Goal: Transaction & Acquisition: Book appointment/travel/reservation

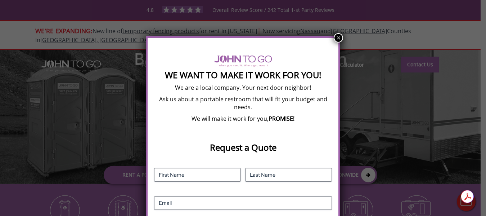
click at [335, 36] on button "×" at bounding box center [338, 37] width 9 height 9
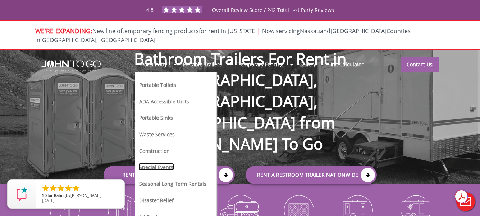
click at [155, 163] on link "Special Events" at bounding box center [157, 167] width 36 height 8
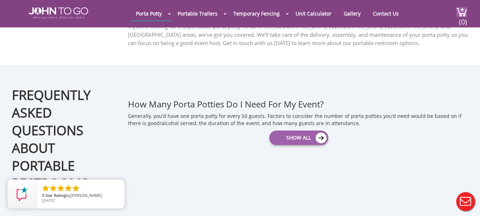
scroll to position [1008, 0]
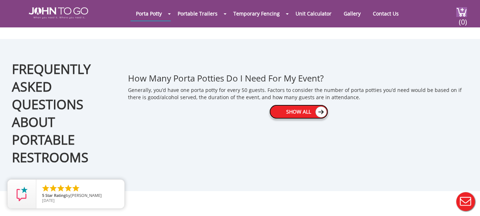
click at [294, 104] on link "Show All" at bounding box center [299, 111] width 59 height 14
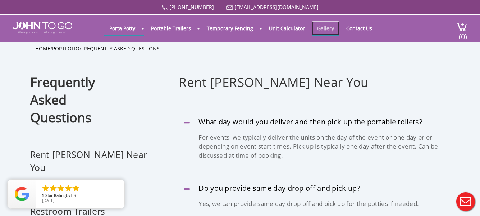
click at [323, 28] on link "Gallery" at bounding box center [326, 28] width 28 height 14
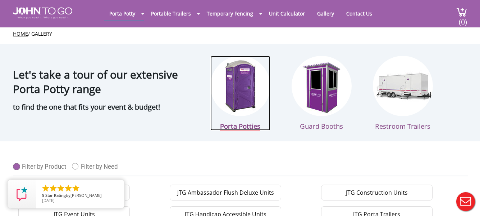
click at [240, 87] on img at bounding box center [241, 86] width 60 height 60
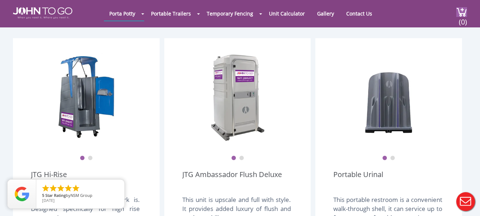
scroll to position [584, 0]
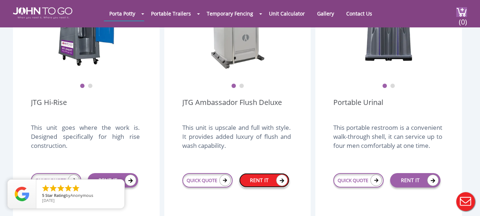
click at [268, 173] on link "RENT IT" at bounding box center [264, 180] width 50 height 14
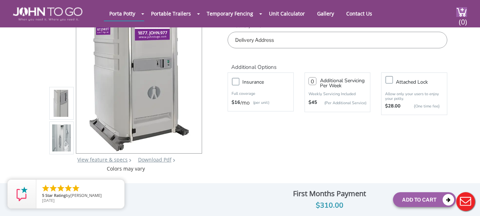
scroll to position [72, 0]
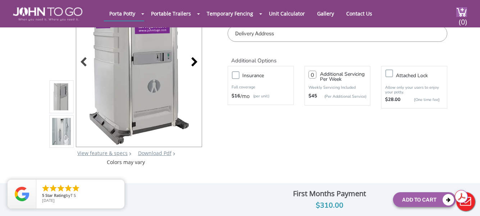
click at [195, 62] on div at bounding box center [192, 63] width 10 height 10
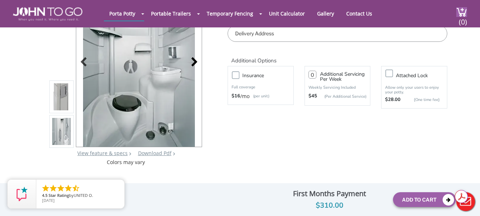
click at [195, 60] on div at bounding box center [192, 63] width 10 height 10
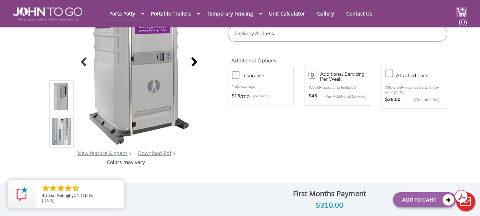
click at [194, 60] on div at bounding box center [192, 63] width 10 height 10
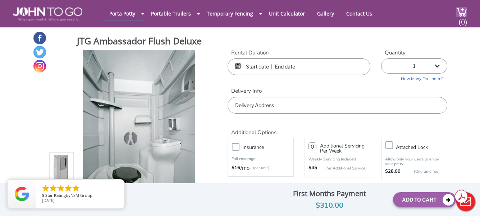
scroll to position [0, 0]
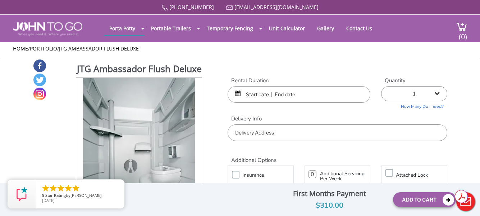
click at [267, 93] on input "text" at bounding box center [299, 94] width 143 height 17
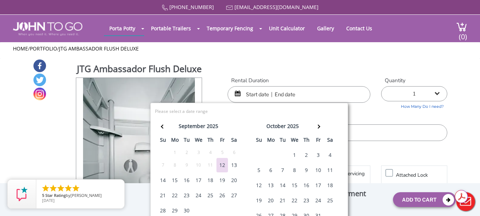
click at [235, 179] on div "20" at bounding box center [235, 180] width 12 height 14
click at [161, 194] on div "21" at bounding box center [163, 195] width 12 height 14
type input "09/20/2025 to 09/21/2025"
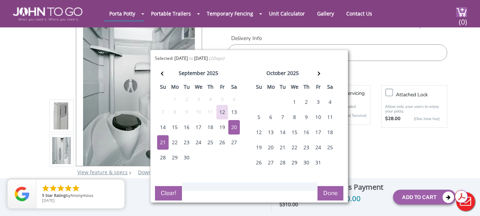
scroll to position [72, 0]
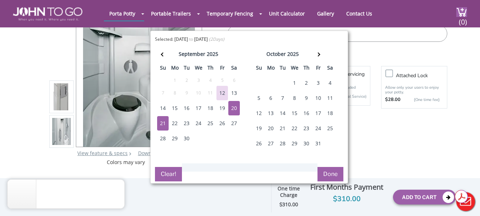
click at [328, 171] on button "Done" at bounding box center [331, 174] width 26 height 14
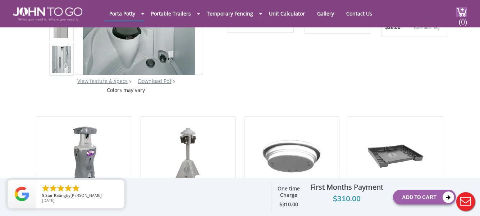
scroll to position [0, 0]
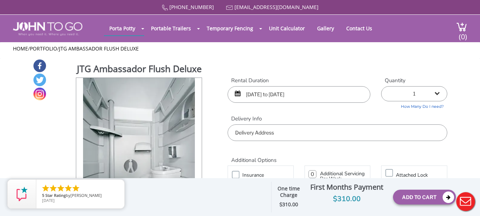
click at [326, 60] on div "JTG Ambassador Flush Deluxe View feature & specs Download Pdf Product PDF Addon…" at bounding box center [240, 162] width 415 height 206
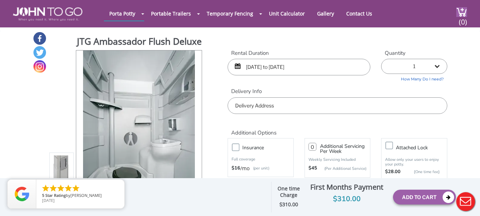
drag, startPoint x: 484, startPoint y: 112, endPoint x: 348, endPoint y: 148, distance: 141.0
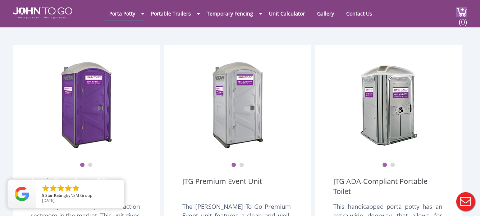
scroll to position [252, 0]
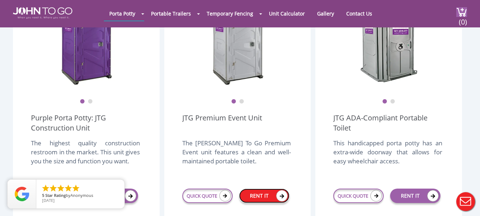
click at [254, 188] on link "RENT IT" at bounding box center [264, 195] width 50 height 14
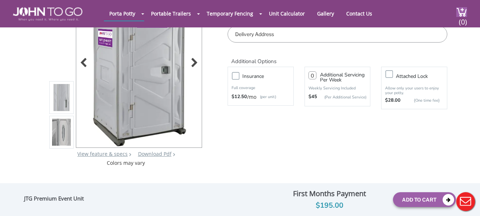
scroll to position [72, 0]
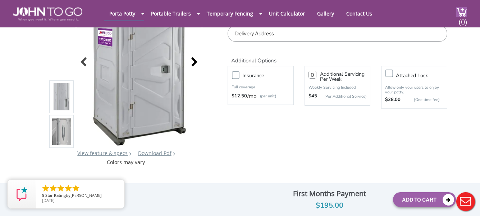
click at [194, 61] on div at bounding box center [192, 63] width 10 height 10
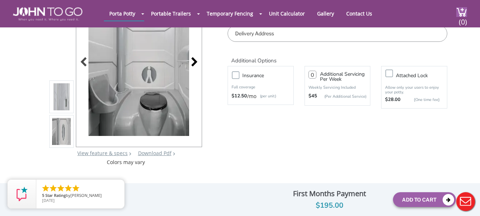
click at [194, 61] on div at bounding box center [192, 63] width 10 height 10
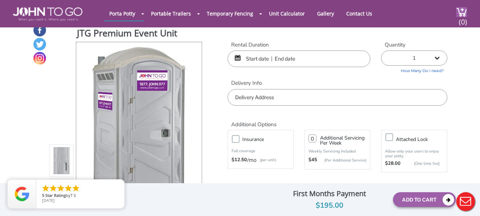
scroll to position [0, 0]
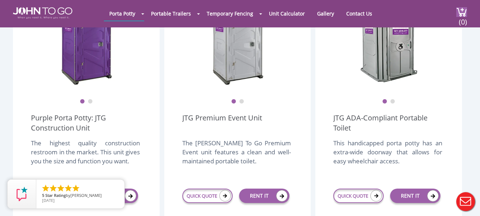
scroll to position [288, 0]
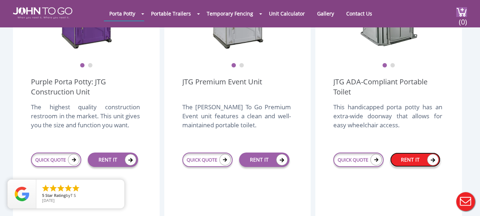
click at [410, 152] on link "RENT IT" at bounding box center [415, 159] width 50 height 14
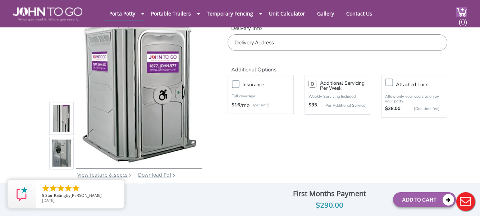
scroll to position [72, 0]
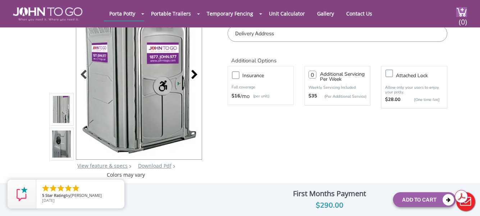
click at [194, 74] on div at bounding box center [192, 75] width 10 height 10
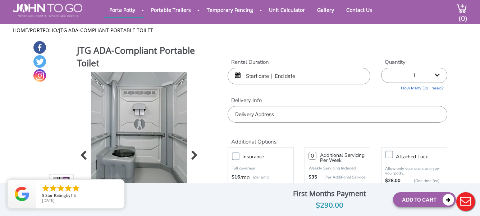
scroll to position [36, 0]
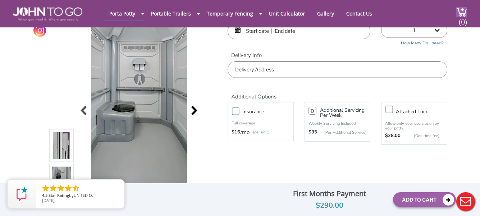
click at [194, 111] on div at bounding box center [192, 111] width 10 height 10
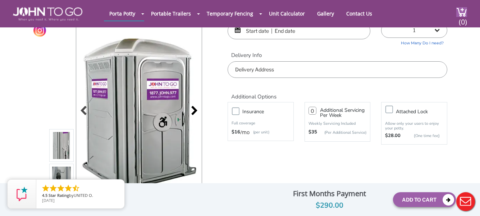
click at [194, 110] on div at bounding box center [192, 111] width 10 height 10
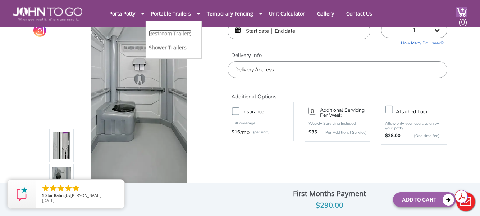
click at [182, 33] on link "Restroom Trailers" at bounding box center [170, 33] width 43 height 7
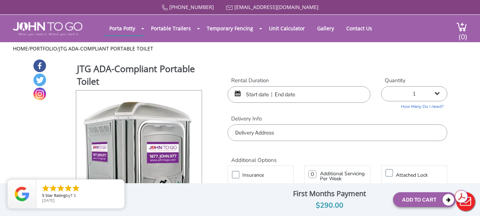
click at [302, 93] on input "text" at bounding box center [299, 94] width 143 height 17
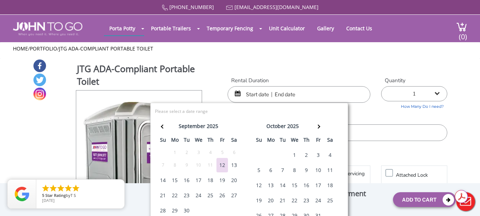
click at [234, 178] on div "20" at bounding box center [235, 180] width 12 height 14
click at [164, 195] on div "21" at bounding box center [163, 195] width 12 height 14
type input "09/20/2025 to 09/21/2025"
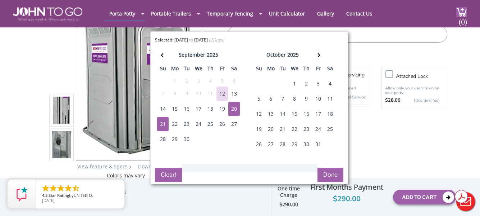
scroll to position [72, 0]
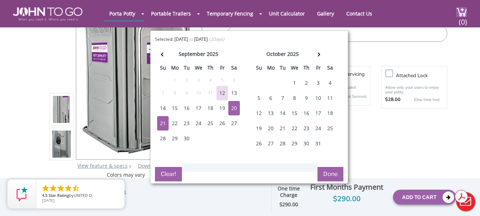
click at [335, 174] on button "Done" at bounding box center [331, 174] width 26 height 14
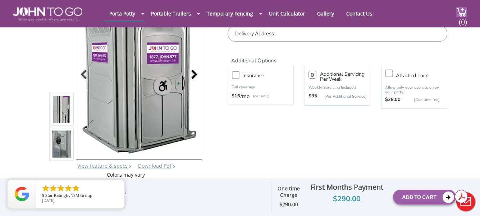
click at [194, 72] on div at bounding box center [192, 75] width 10 height 10
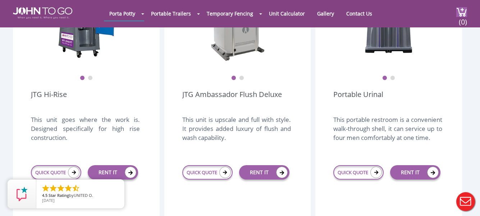
scroll to position [576, 0]
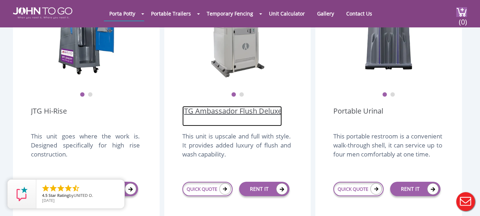
click at [233, 106] on link "JTG Ambassador Flush Deluxe" at bounding box center [232, 116] width 100 height 20
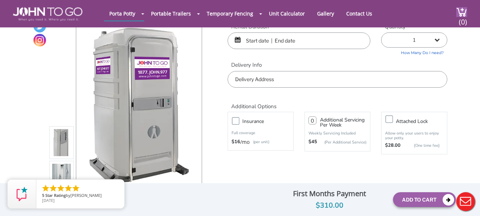
scroll to position [72, 0]
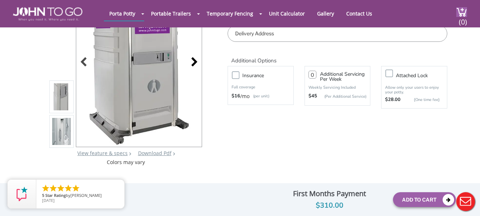
click at [194, 64] on div at bounding box center [192, 63] width 10 height 10
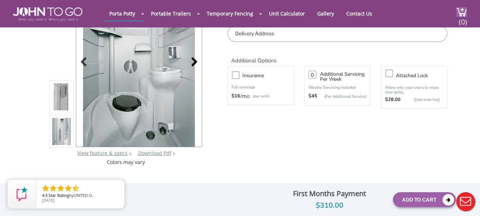
click at [194, 60] on div at bounding box center [192, 63] width 10 height 10
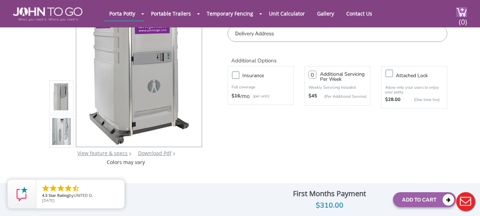
click at [194, 60] on div at bounding box center [139, 62] width 126 height 168
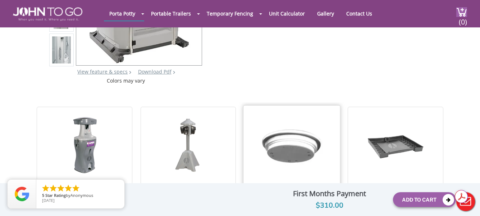
scroll to position [108, 0]
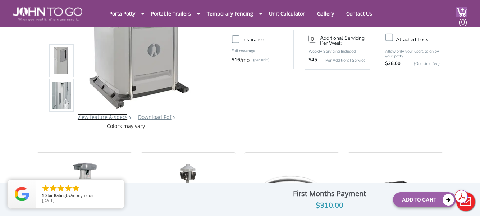
click at [110, 117] on link "View feature & specs" at bounding box center [102, 116] width 50 height 7
